Goal: Task Accomplishment & Management: Manage account settings

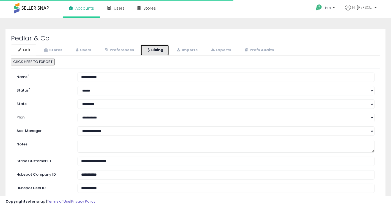
click at [147, 50] on link "Billing" at bounding box center [155, 50] width 29 height 11
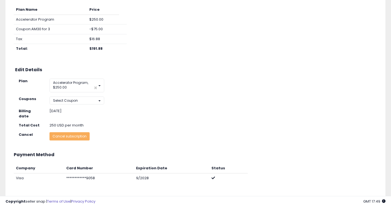
scroll to position [67, 0]
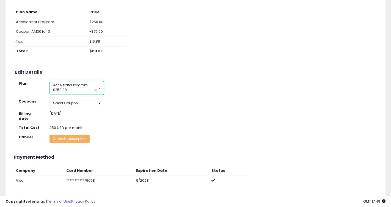
click at [68, 88] on button "Accelerator Program, $250.00 ×" at bounding box center [76, 88] width 55 height 14
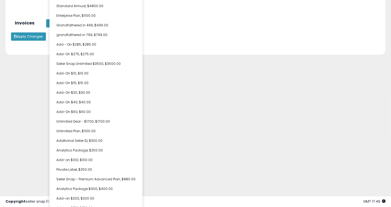
scroll to position [123, 0]
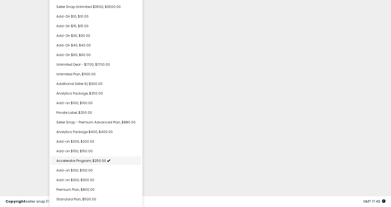
click at [105, 158] on span "Accelerator Program, $250.00" at bounding box center [81, 160] width 50 height 5
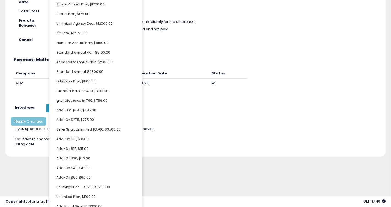
scroll to position [0, 0]
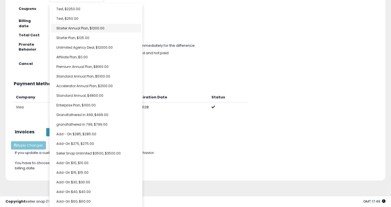
select select "**********"
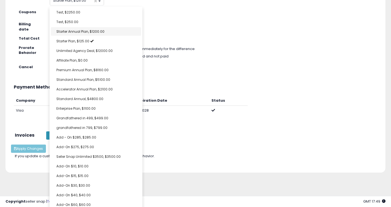
click at [71, 36] on ul "Test, $2250.00 Test, $250.00 Starter Annual Plan, $1200.00 Starter Plan, $125.0…" at bounding box center [95, 186] width 93 height 358
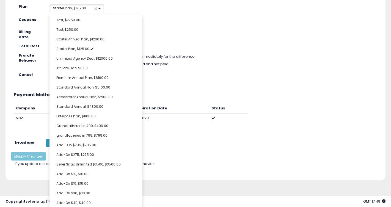
click at [194, 74] on div "Current Plan Plan Name Price Accelerator Program $250.00 Coupon: AM30 for 3 -$7…" at bounding box center [195, 43] width 369 height 256
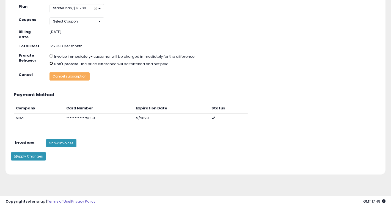
scroll to position [137, 0]
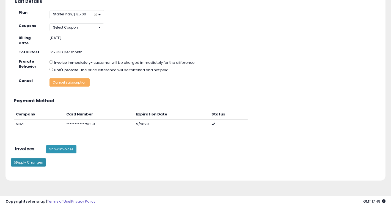
click at [34, 158] on button "Apply Changes" at bounding box center [28, 162] width 35 height 8
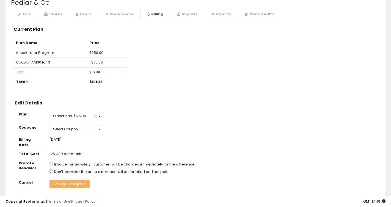
scroll to position [0, 0]
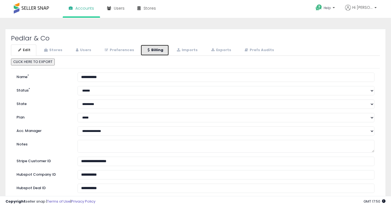
click at [155, 52] on link "Billing" at bounding box center [155, 50] width 29 height 11
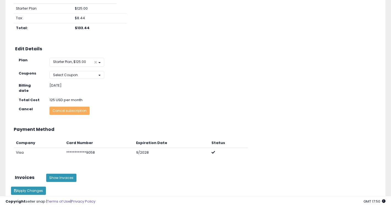
scroll to position [54, 0]
